Goal: Task Accomplishment & Management: Use online tool/utility

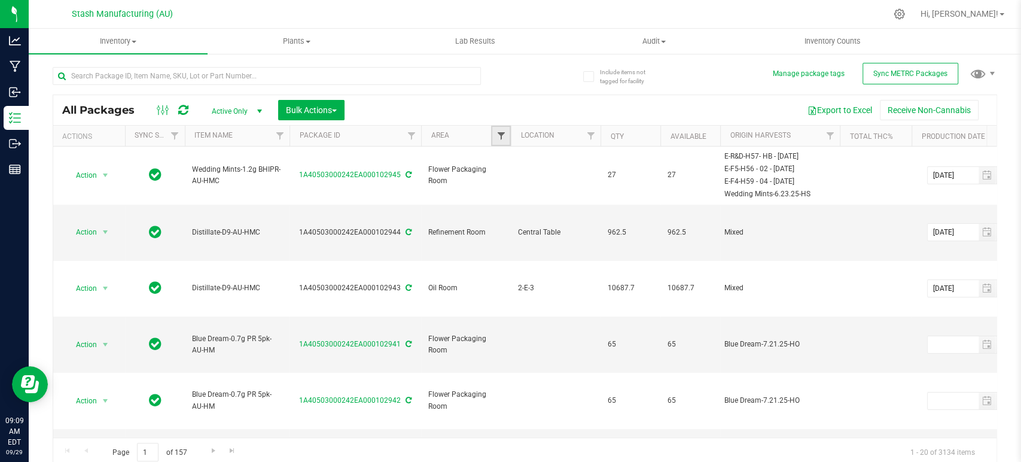
click at [502, 135] on span "Filter" at bounding box center [501, 136] width 10 height 10
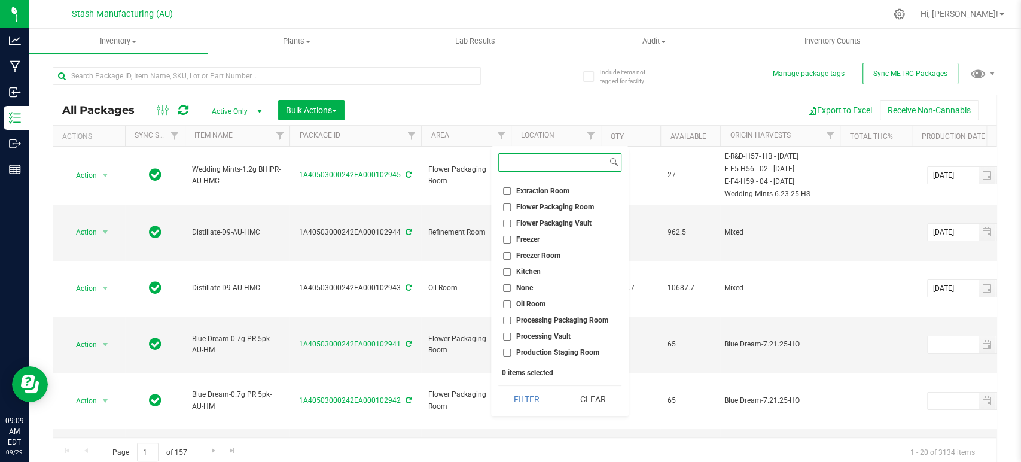
scroll to position [107, 0]
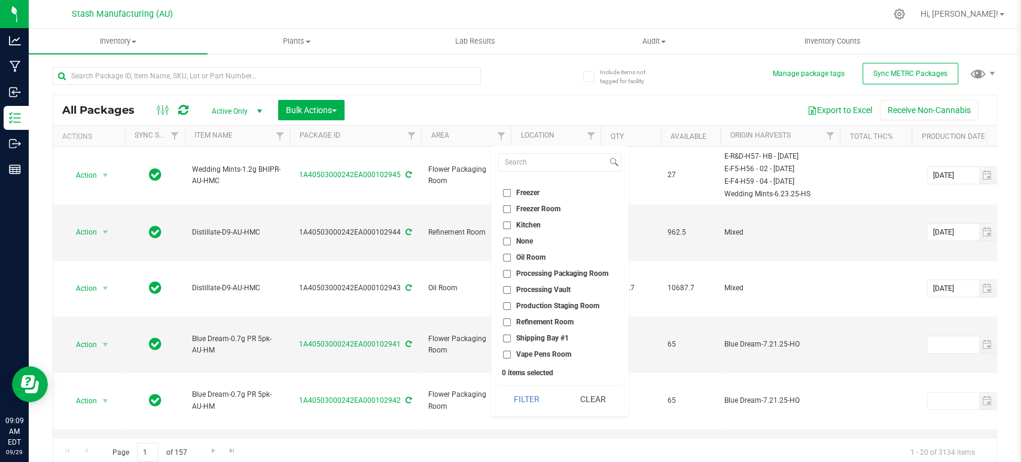
click at [536, 291] on span "Processing Vault" at bounding box center [543, 289] width 54 height 7
click at [511, 291] on input "Processing Vault" at bounding box center [507, 290] width 8 height 8
checkbox input "true"
click at [524, 391] on button "Filter" at bounding box center [526, 399] width 57 height 26
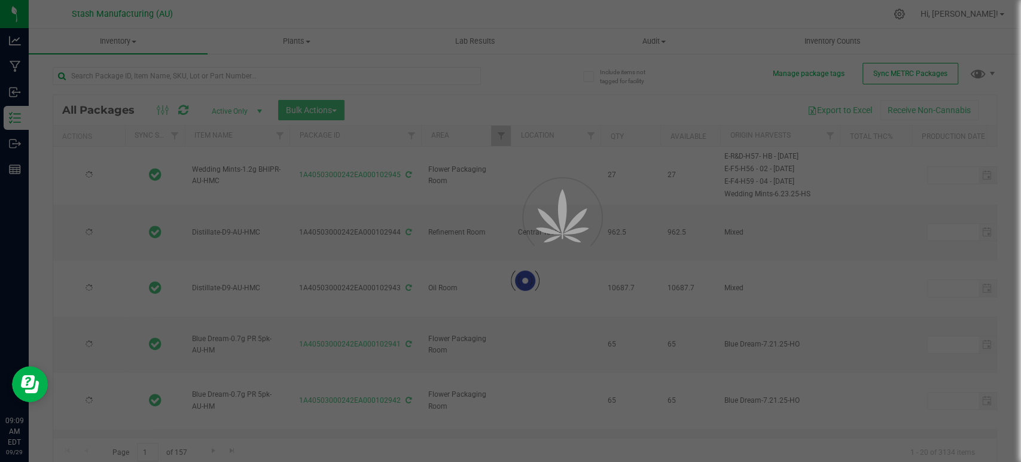
type input "[DATE]"
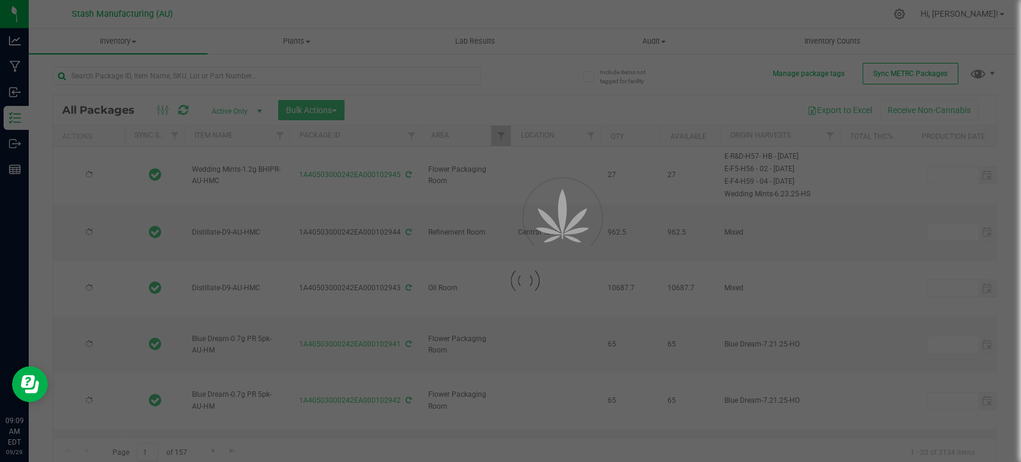
type input "[DATE]"
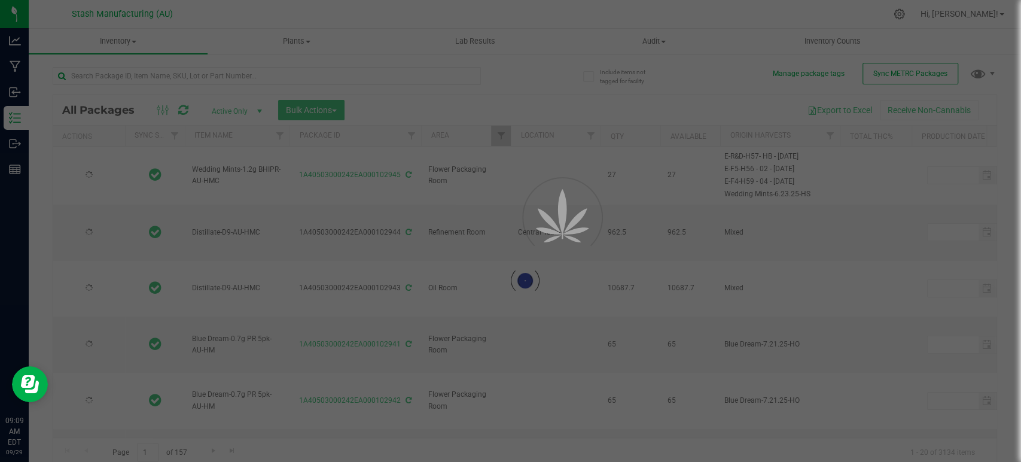
type input "[DATE]"
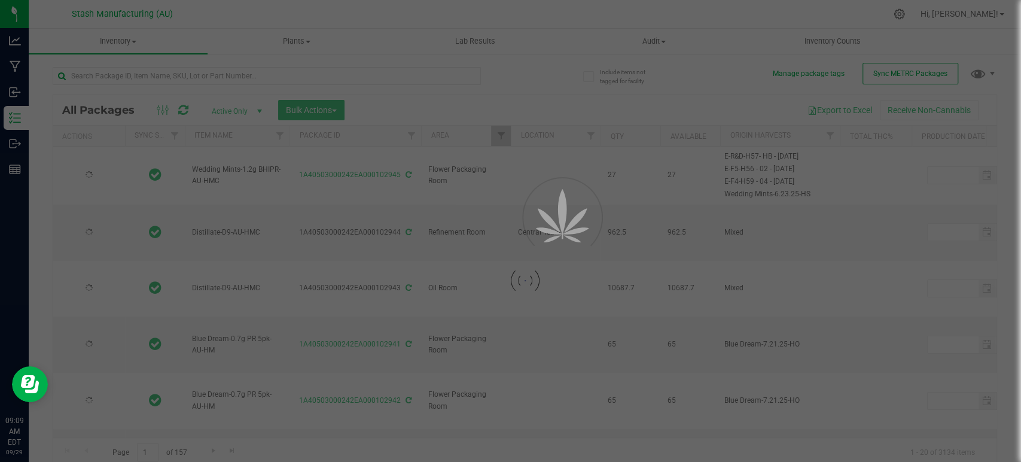
type input "[DATE]"
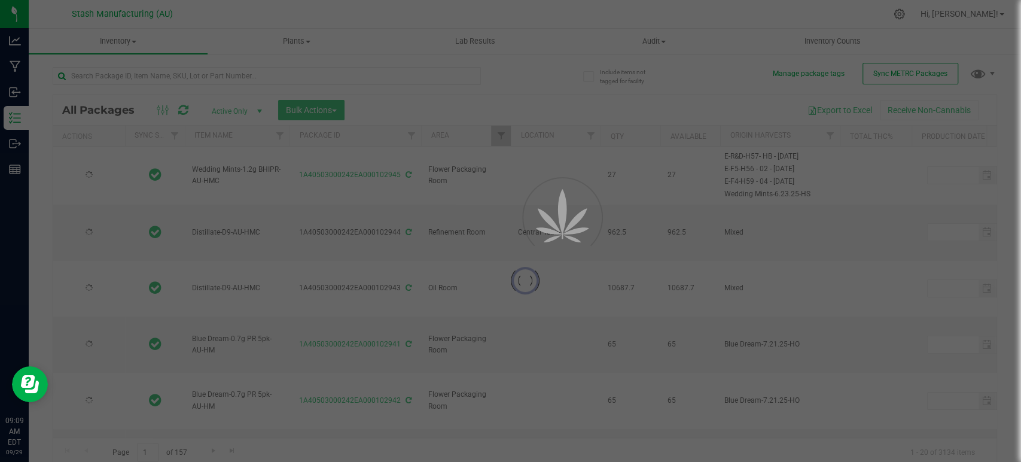
type input "[DATE]"
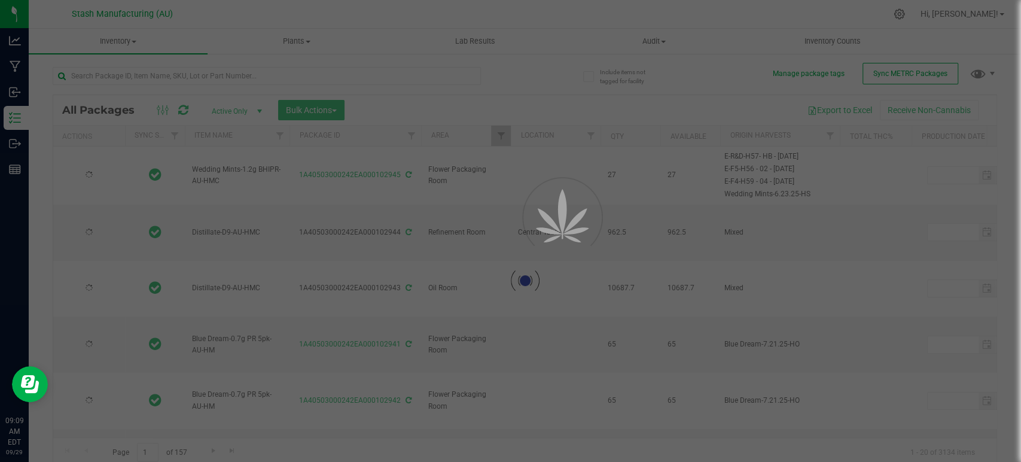
type input "[DATE]"
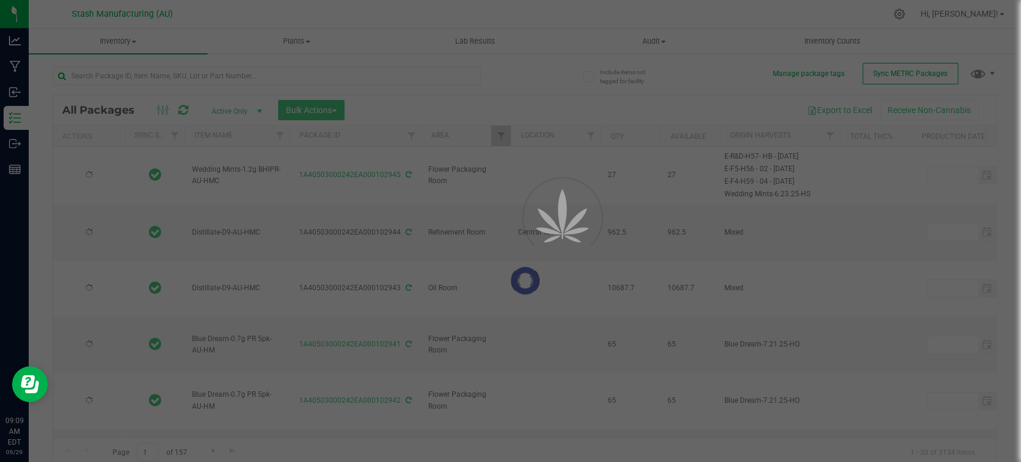
type input "[DATE]"
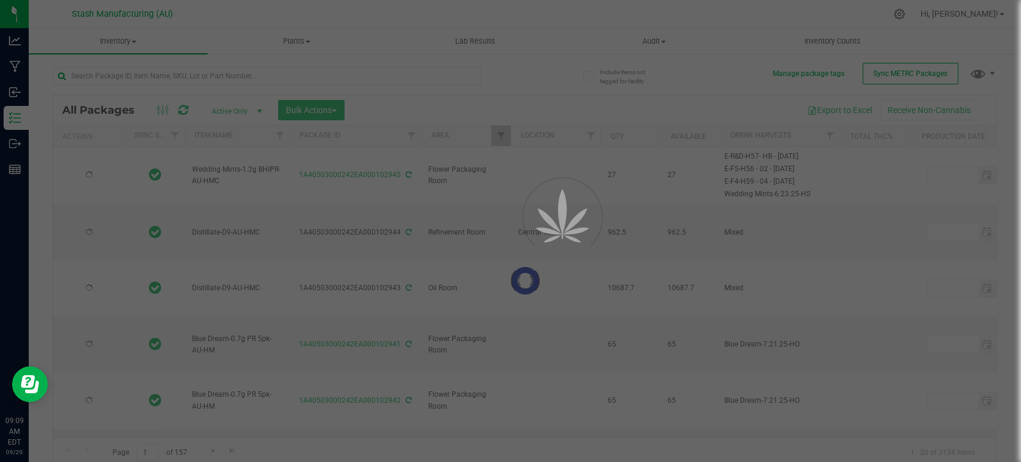
type input "[DATE]"
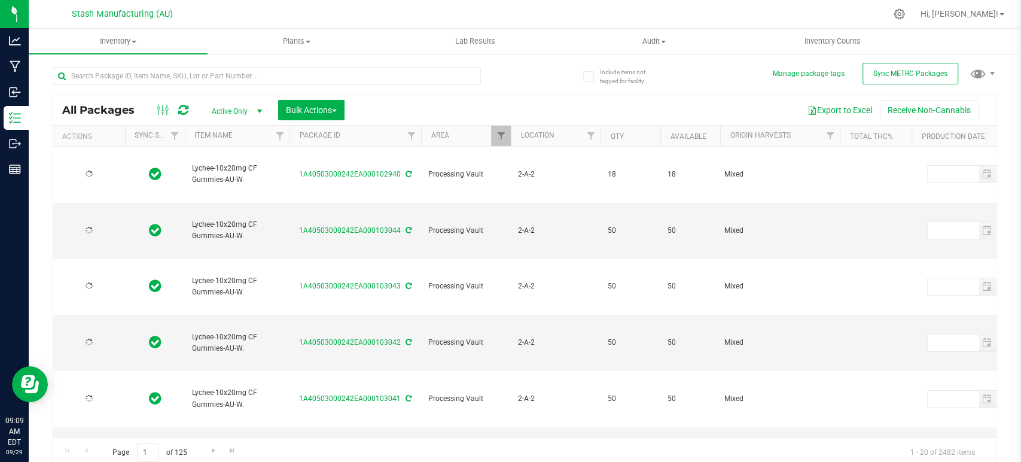
type input "[DATE]"
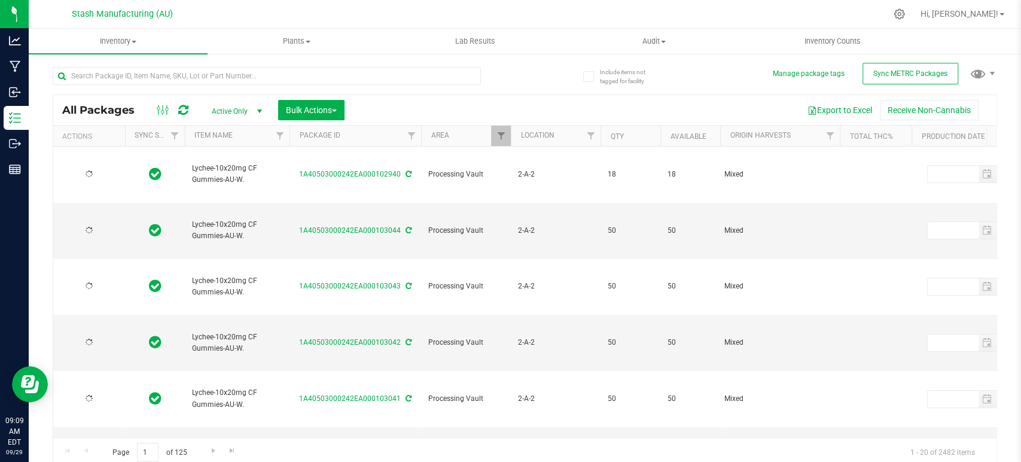
type input "[DATE]"
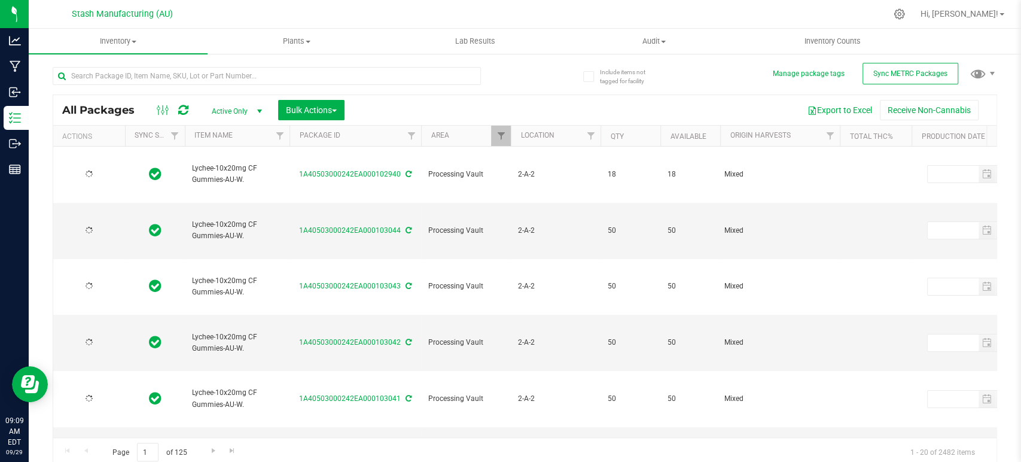
type input "[DATE]"
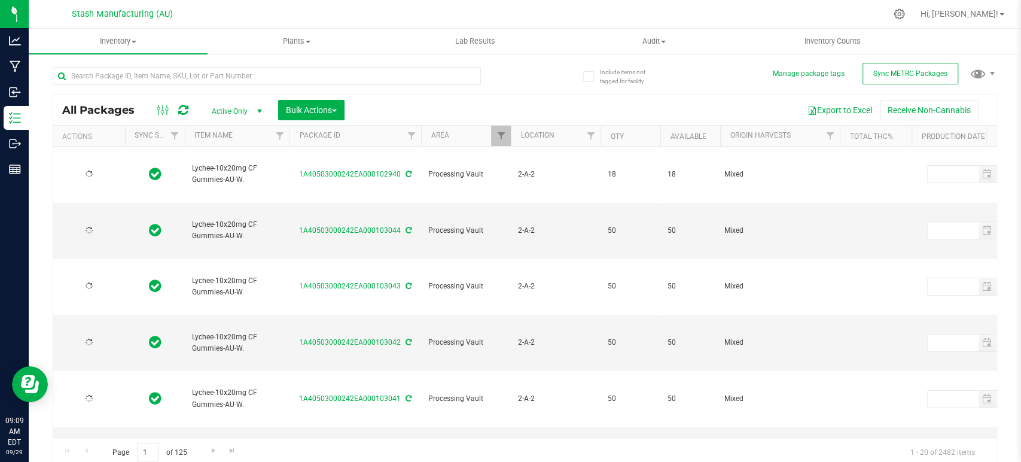
type input "[DATE]"
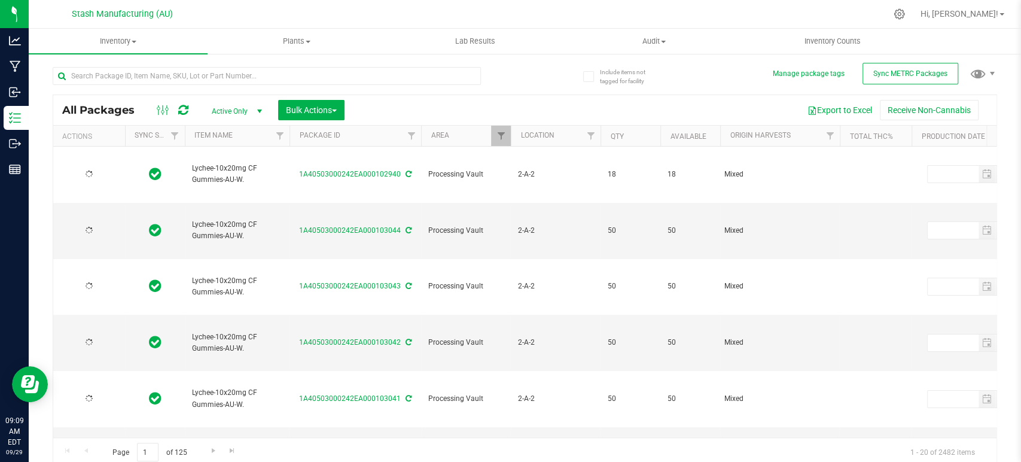
type input "[DATE]"
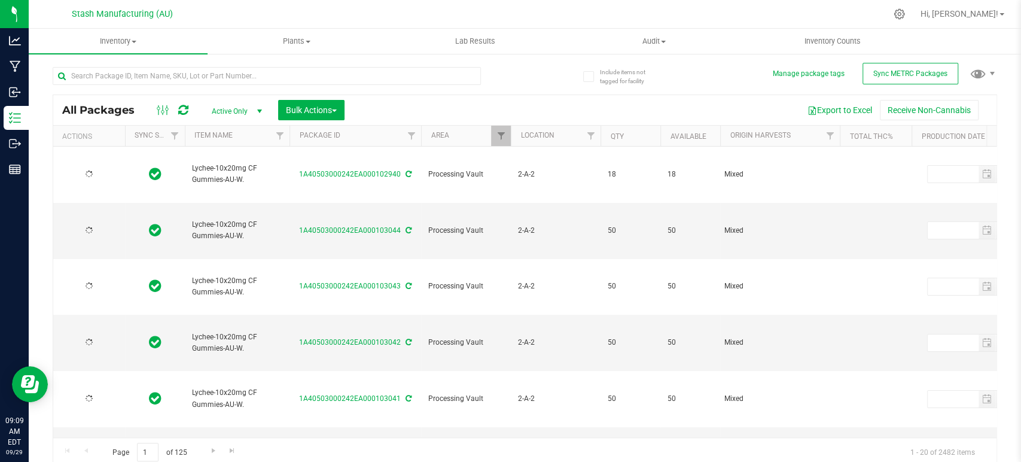
type input "[DATE]"
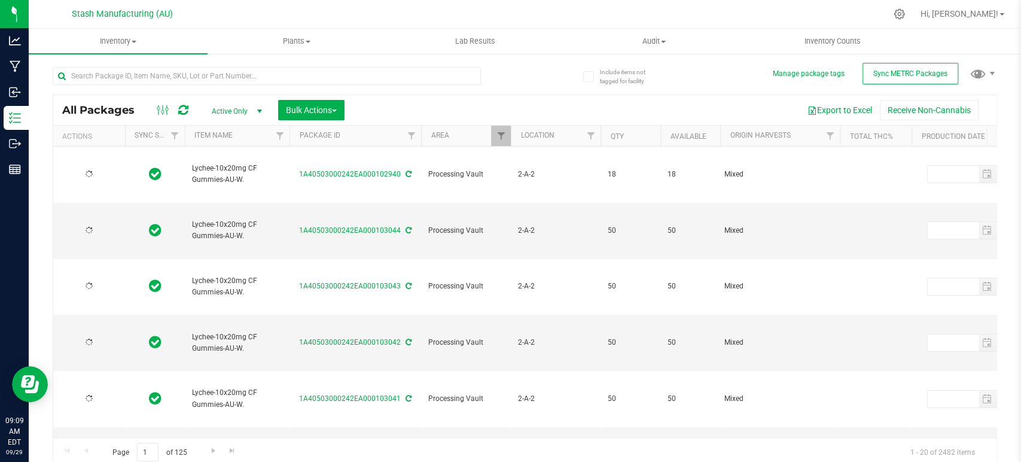
type input "[DATE]"
click at [587, 138] on span "Filter" at bounding box center [590, 136] width 10 height 10
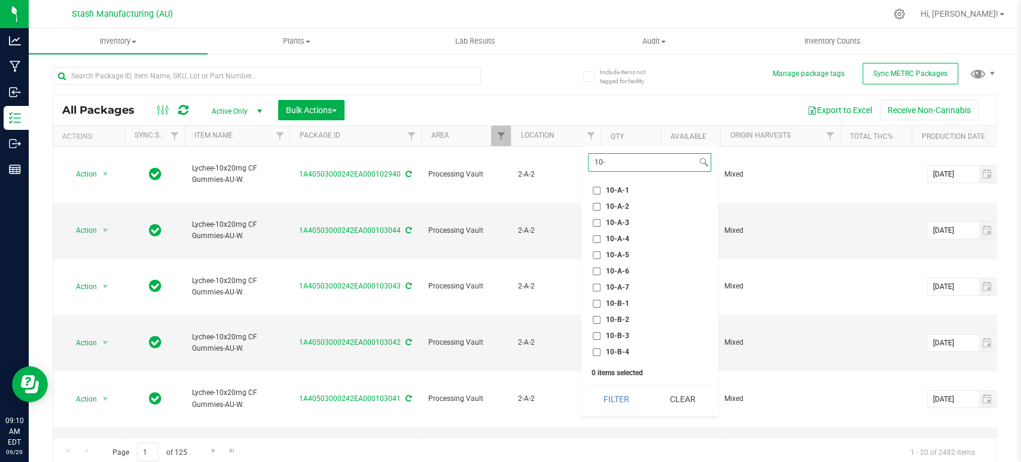
type input "10-"
click at [618, 239] on span "10-A-4" at bounding box center [617, 238] width 23 height 7
click at [600, 239] on input "10-A-4" at bounding box center [596, 239] width 8 height 8
checkbox input "true"
click at [618, 395] on button "Filter" at bounding box center [616, 399] width 57 height 26
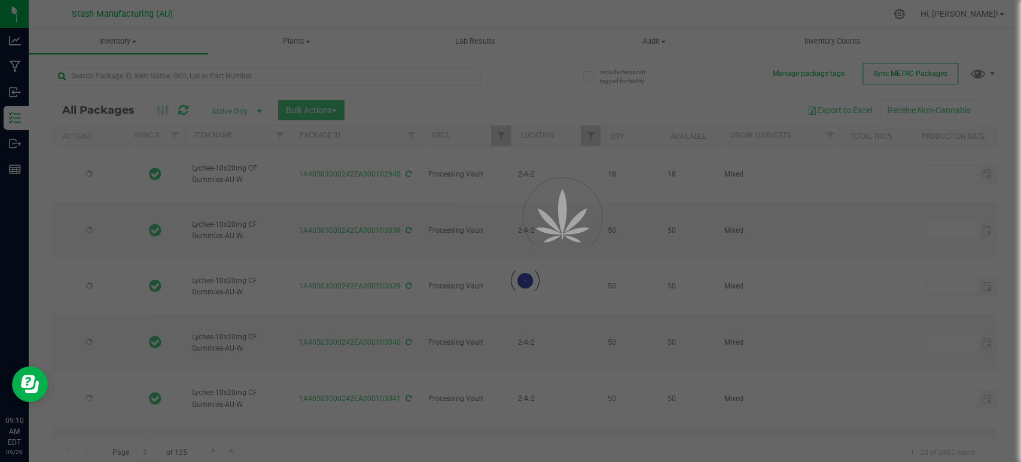
type input "[DATE]"
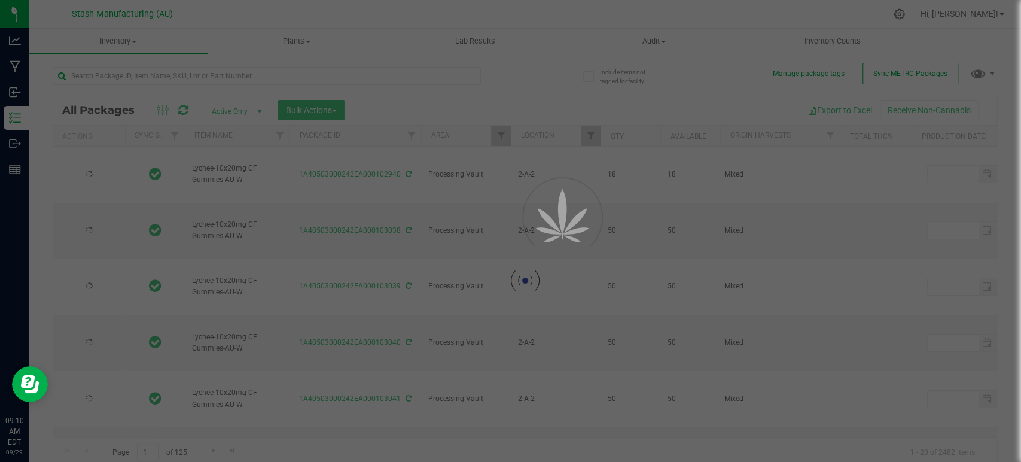
type input "[DATE]"
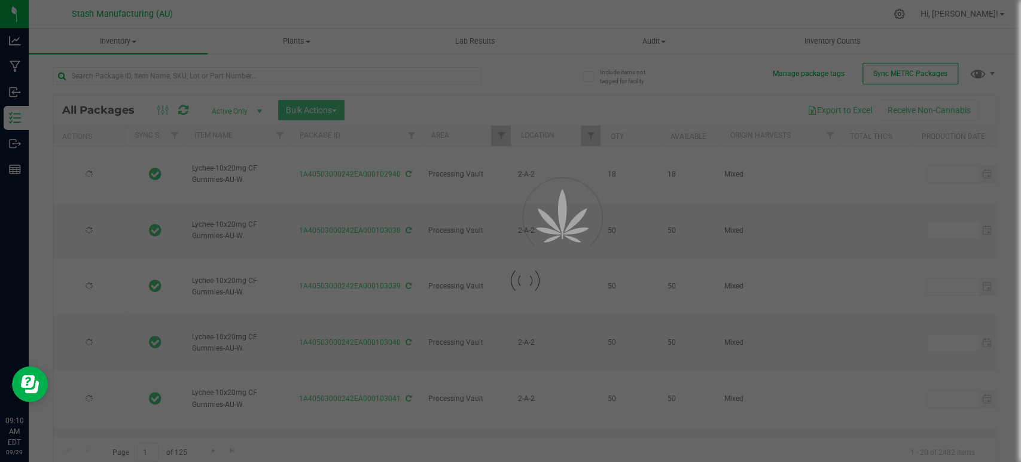
type input "[DATE]"
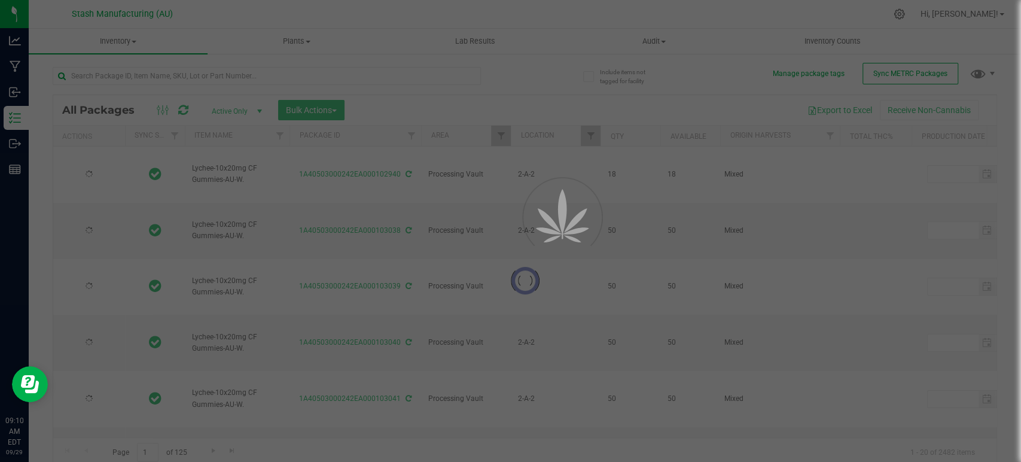
type input "[DATE]"
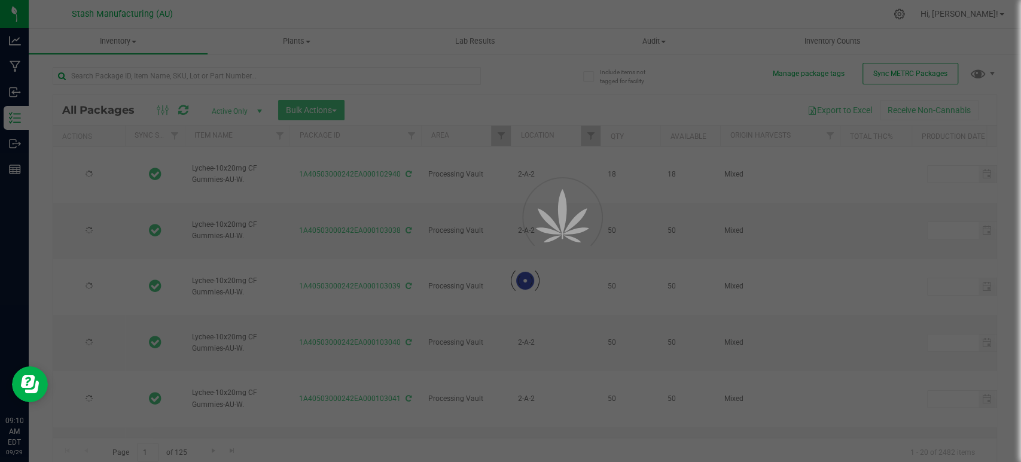
type input "[DATE]"
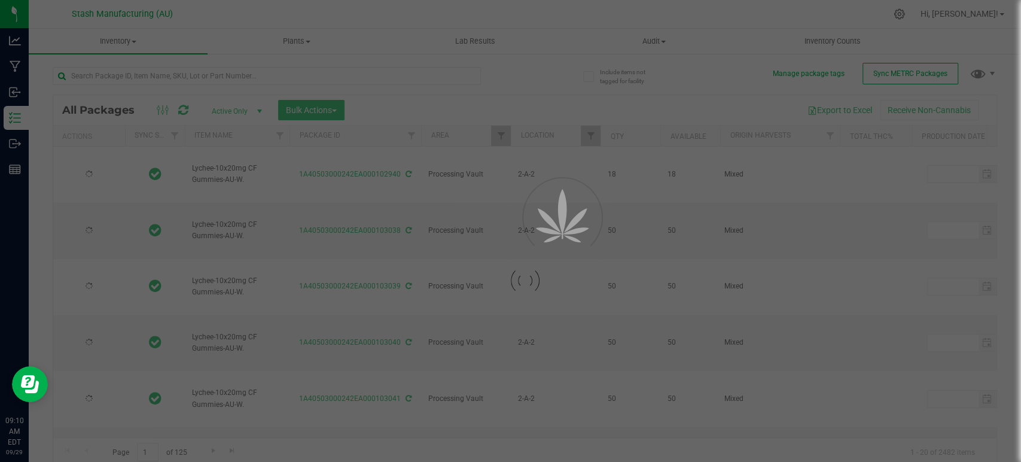
type input "[DATE]"
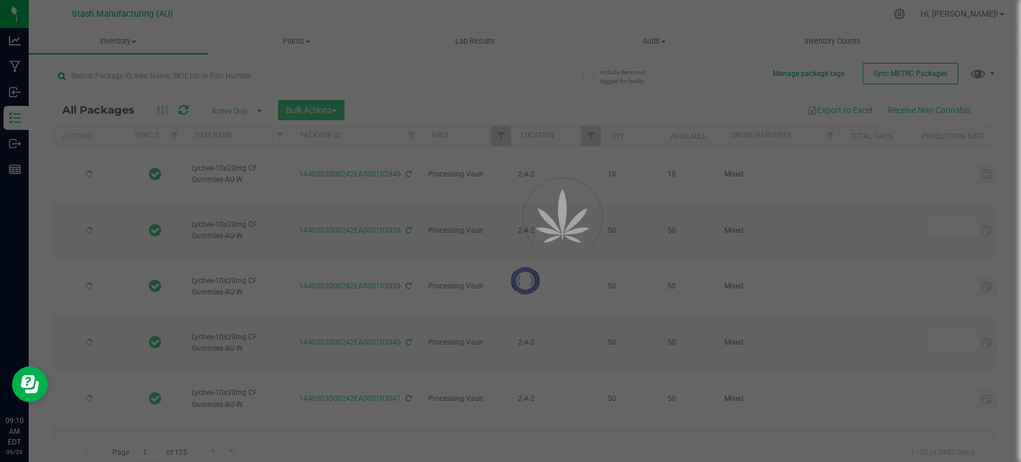
type input "[DATE]"
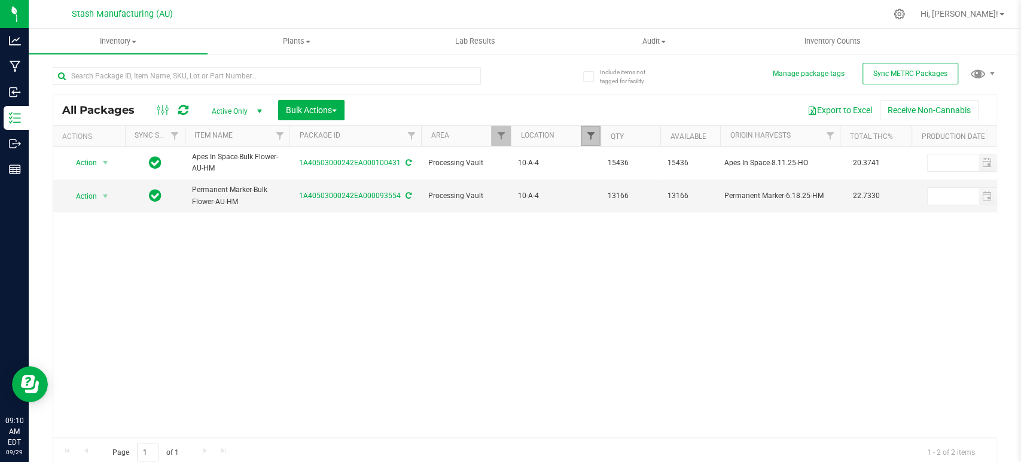
click at [586, 135] on span "Filter" at bounding box center [590, 136] width 10 height 10
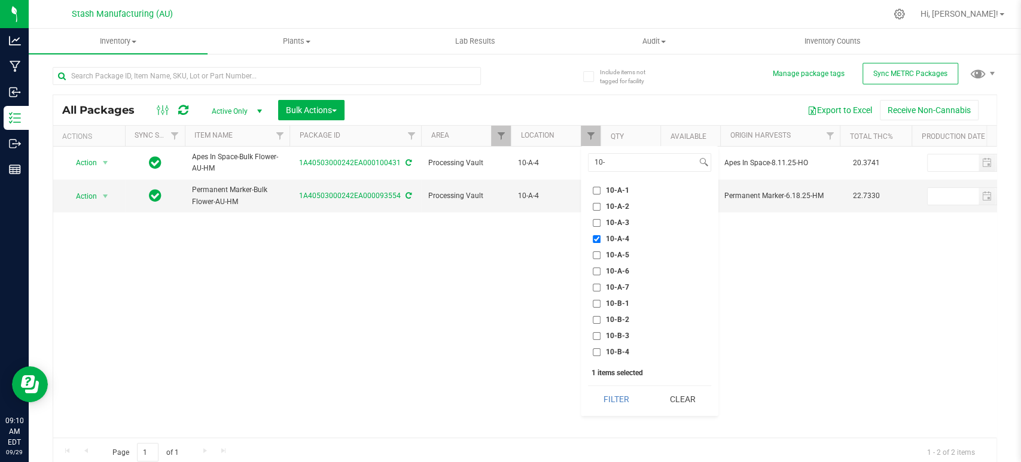
click at [612, 237] on span "10-A-4" at bounding box center [617, 238] width 23 height 7
click at [600, 237] on input "10-A-4" at bounding box center [596, 239] width 8 height 8
checkbox input "false"
click at [615, 225] on span "10-A-3" at bounding box center [617, 222] width 23 height 7
click at [600, 225] on input "10-A-3" at bounding box center [596, 223] width 8 height 8
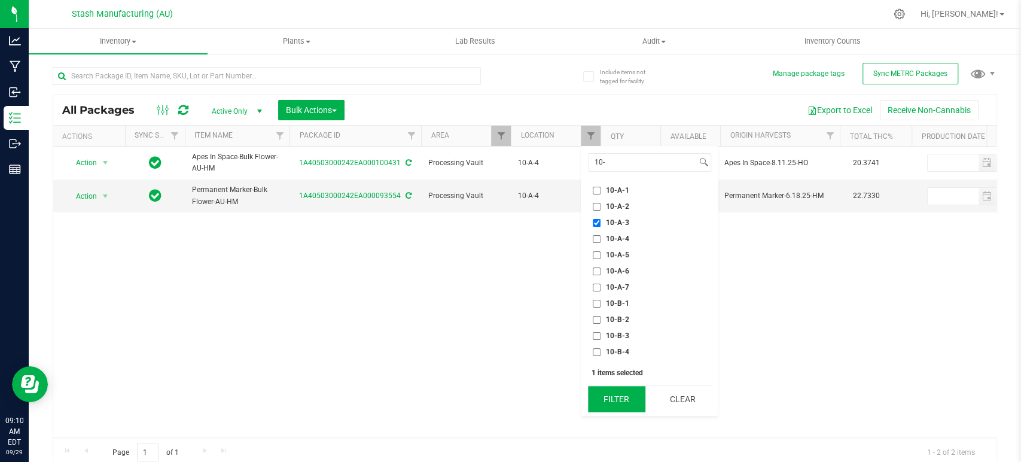
click at [612, 394] on button "Filter" at bounding box center [616, 399] width 57 height 26
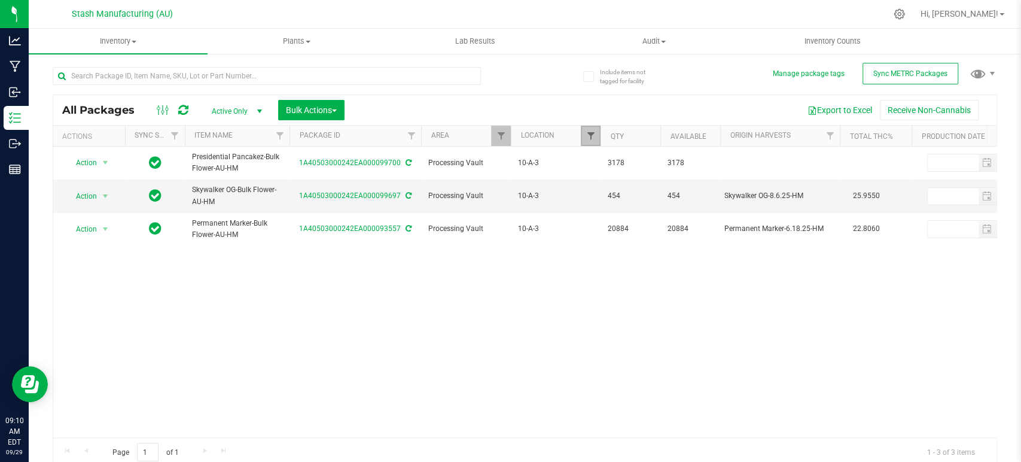
click at [587, 134] on span "Filter" at bounding box center [590, 136] width 10 height 10
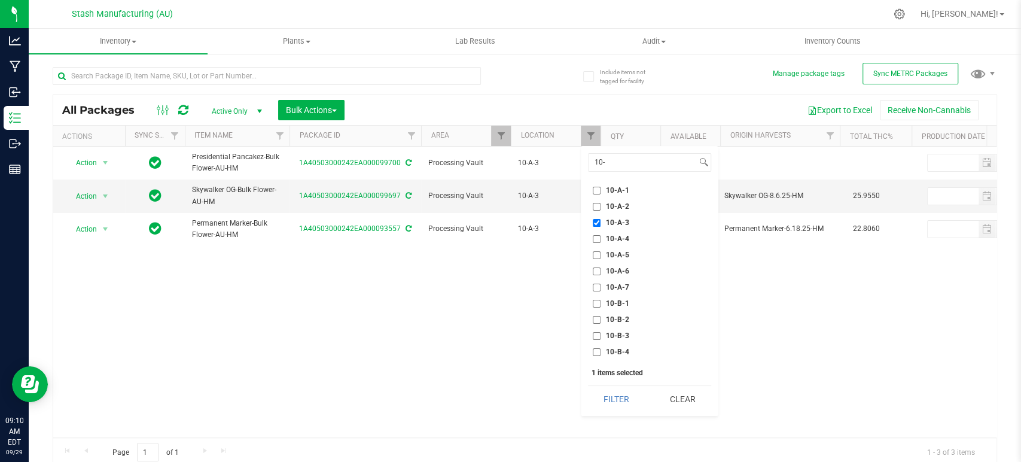
click at [621, 222] on span "10-A-3" at bounding box center [617, 222] width 23 height 7
click at [600, 222] on input "10-A-3" at bounding box center [596, 223] width 8 height 8
checkbox input "false"
click at [618, 204] on span "10-A-2" at bounding box center [617, 206] width 23 height 7
click at [600, 204] on input "10-A-2" at bounding box center [596, 207] width 8 height 8
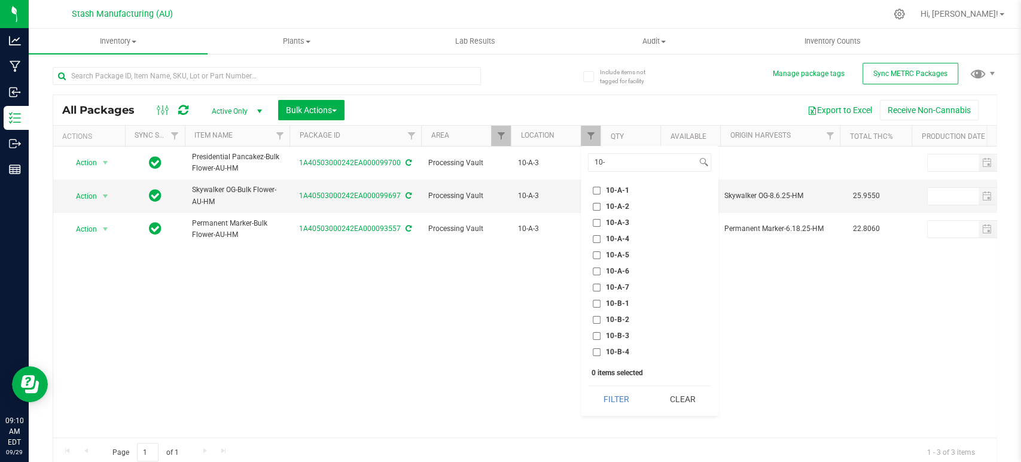
checkbox input "true"
drag, startPoint x: 610, startPoint y: 390, endPoint x: 598, endPoint y: 386, distance: 12.7
click at [610, 391] on button "Filter" at bounding box center [616, 399] width 57 height 26
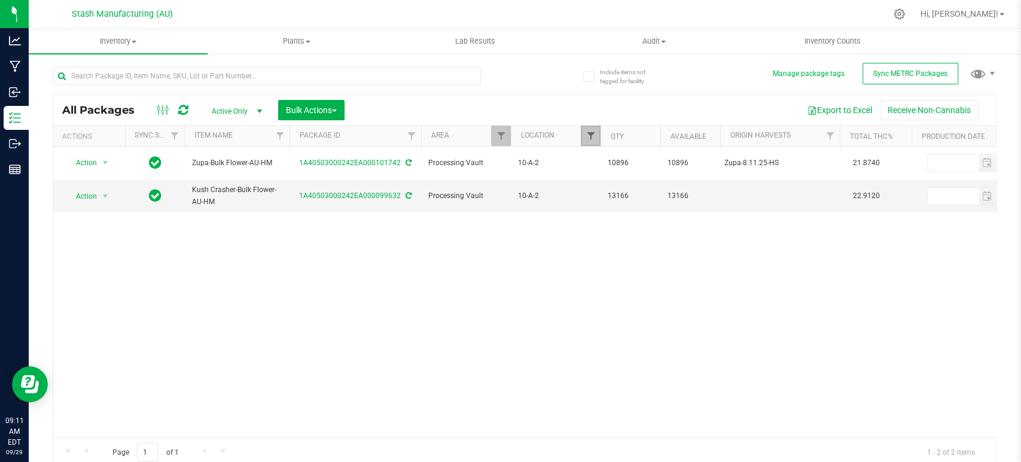
click at [590, 136] on span "Filter" at bounding box center [590, 136] width 10 height 10
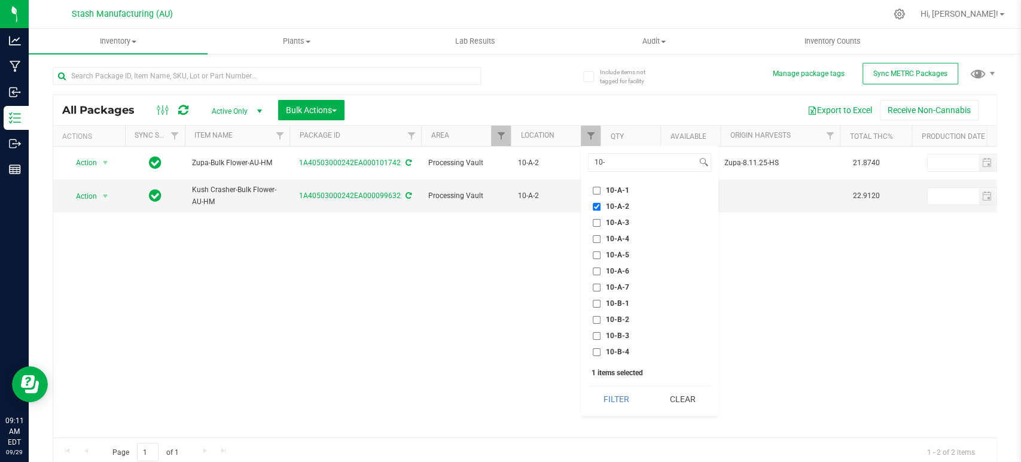
click at [616, 188] on span "10-A-1" at bounding box center [617, 190] width 23 height 7
click at [600, 188] on input "10-A-1" at bounding box center [596, 191] width 8 height 8
checkbox input "true"
click at [618, 205] on span "10-A-2" at bounding box center [617, 206] width 23 height 7
click at [600, 205] on input "10-A-2" at bounding box center [596, 207] width 8 height 8
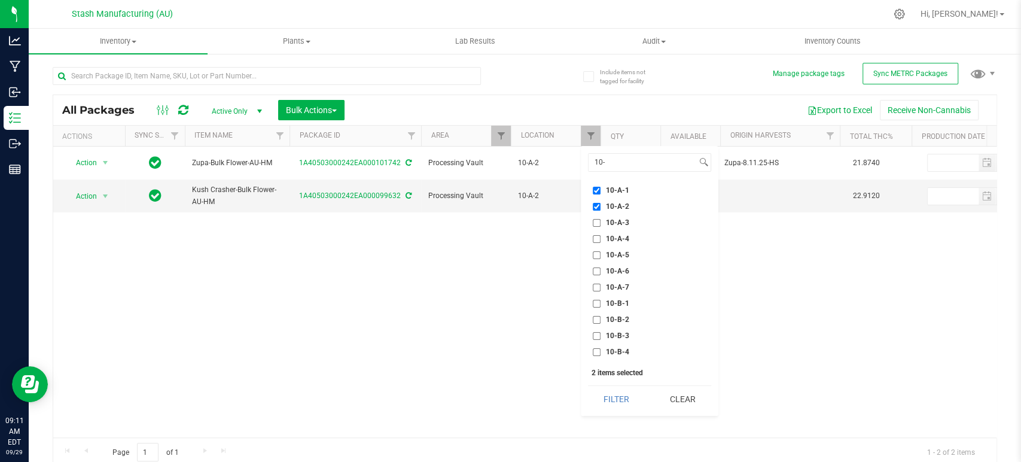
checkbox input "false"
click at [607, 396] on button "Filter" at bounding box center [616, 399] width 57 height 26
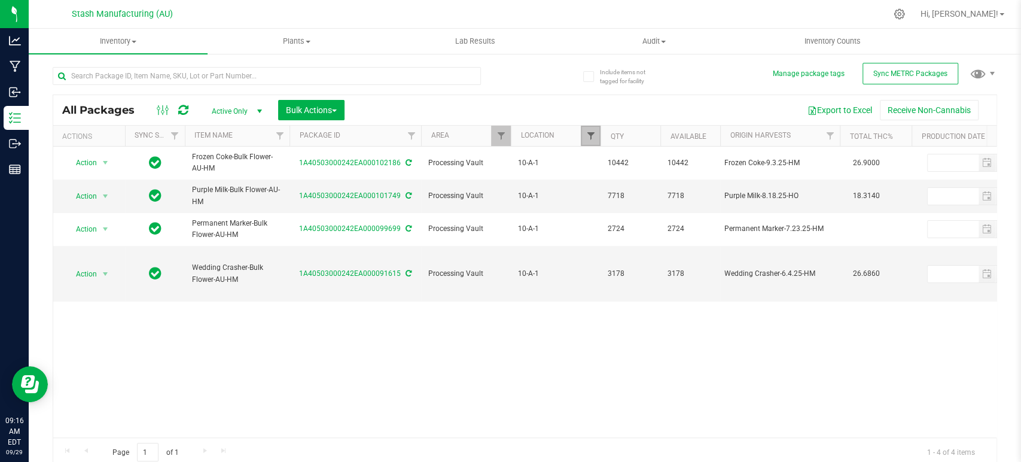
drag, startPoint x: 587, startPoint y: 127, endPoint x: 588, endPoint y: 139, distance: 11.4
click at [587, 127] on link "Filter" at bounding box center [591, 136] width 20 height 20
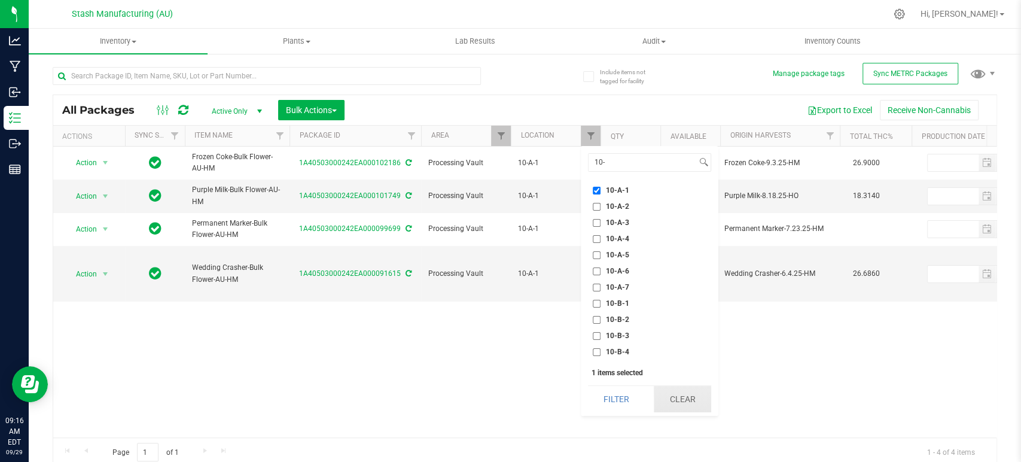
click at [690, 407] on button "Clear" at bounding box center [681, 399] width 57 height 26
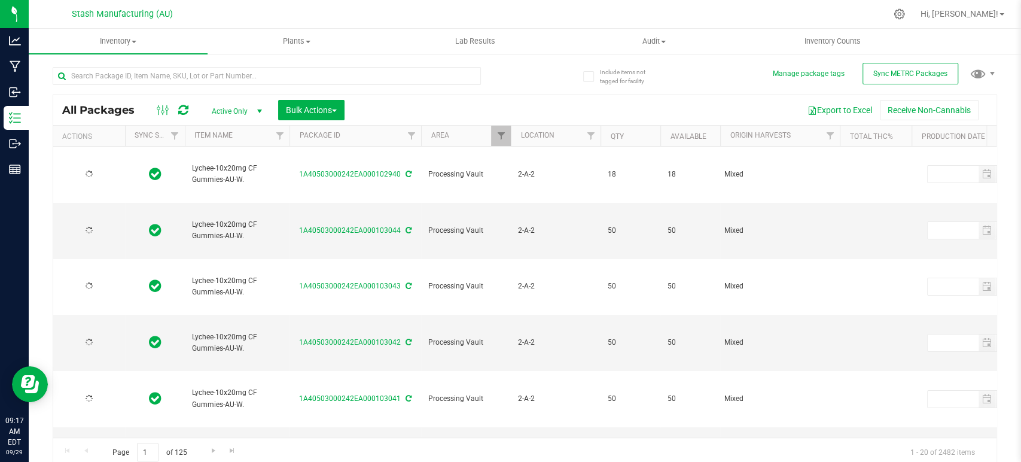
type input "[DATE]"
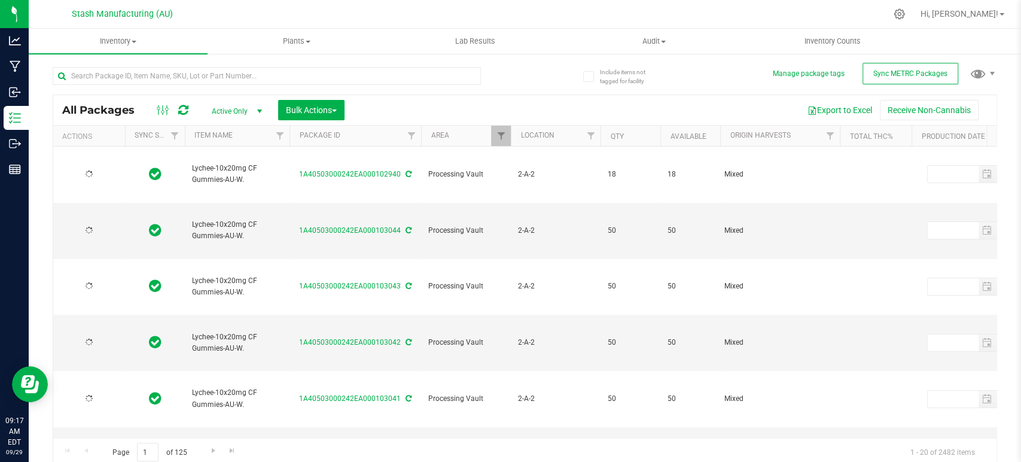
type input "[DATE]"
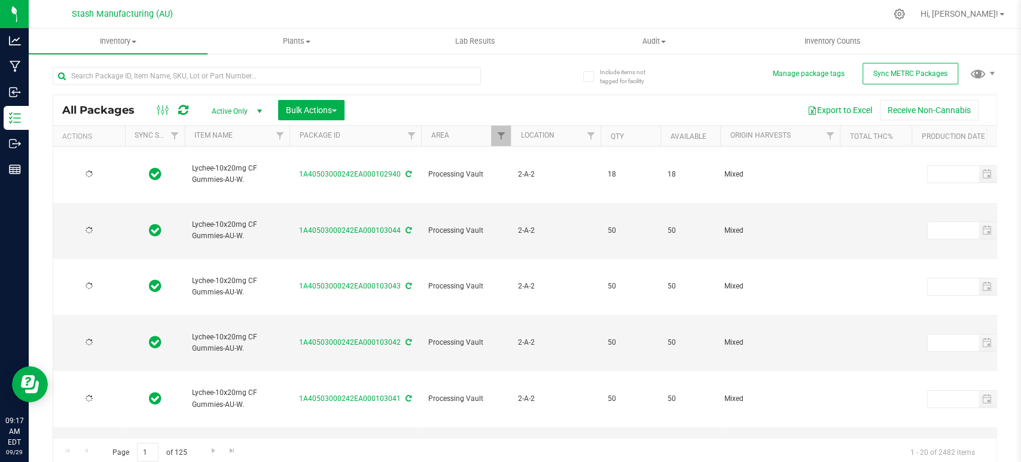
type input "[DATE]"
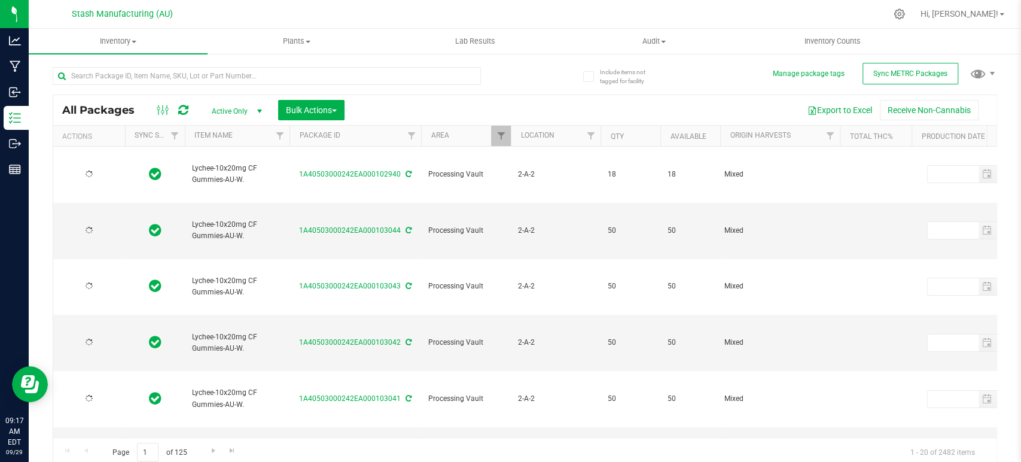
type input "[DATE]"
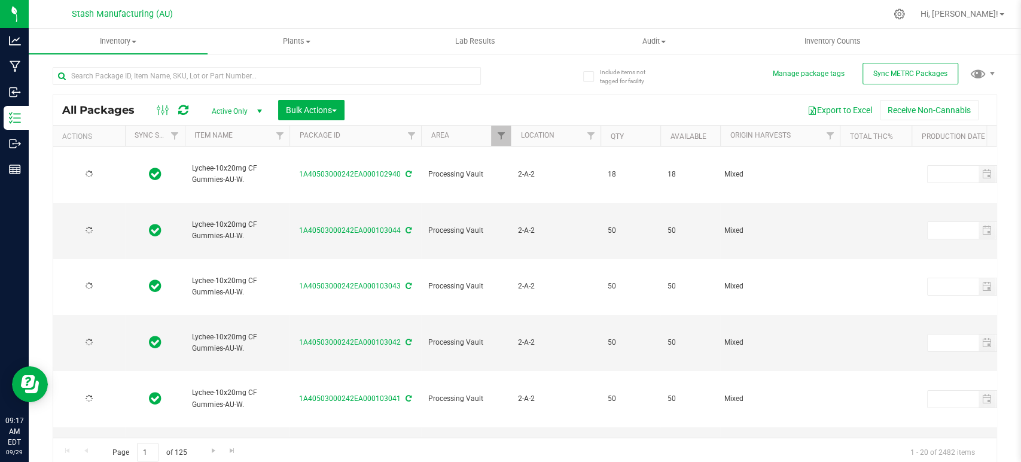
type input "[DATE]"
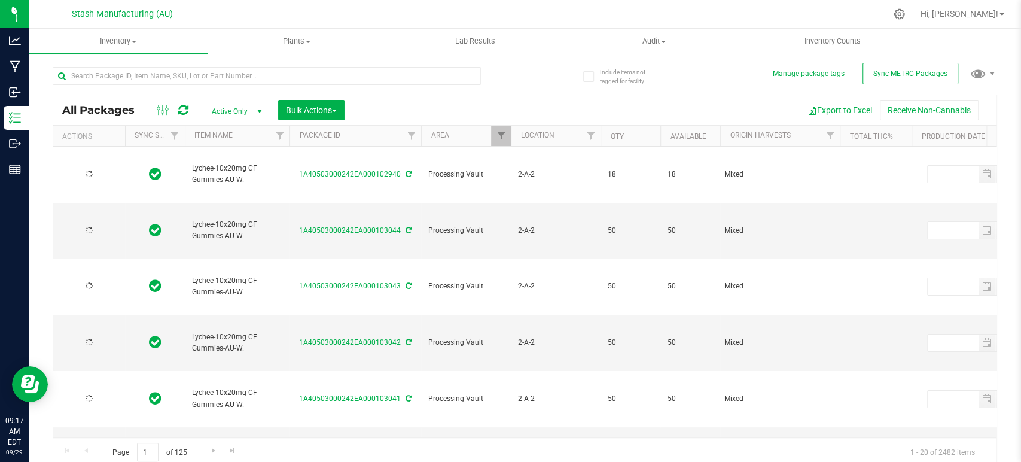
type input "[DATE]"
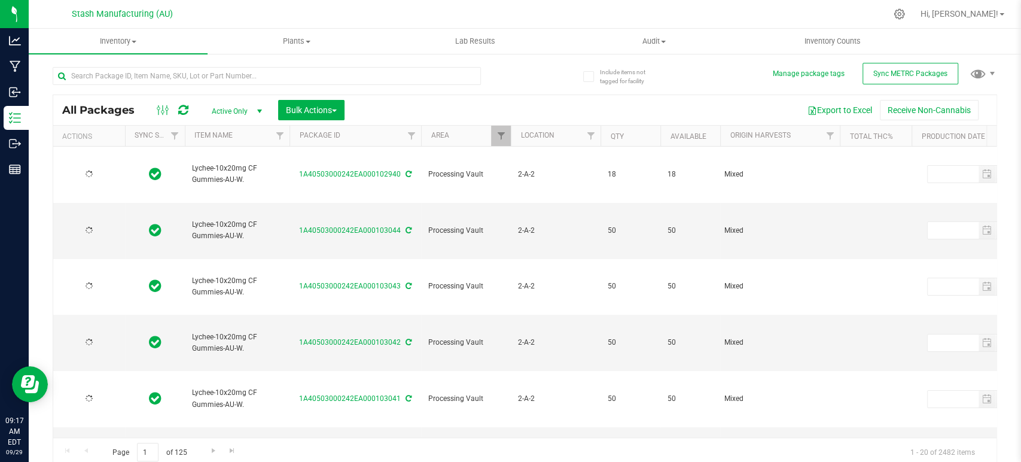
type input "[DATE]"
click at [500, 134] on span "Filter" at bounding box center [501, 136] width 10 height 10
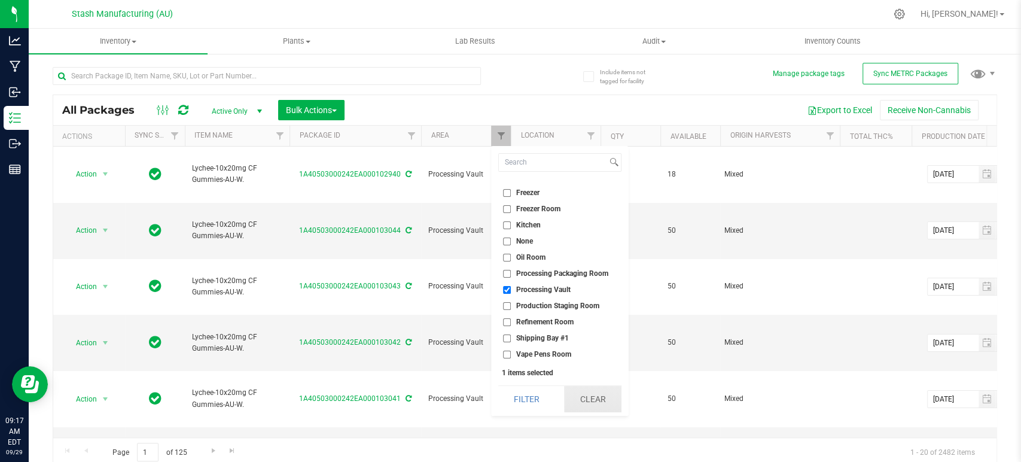
click at [601, 399] on button "Clear" at bounding box center [592, 399] width 57 height 26
